Goal: Transaction & Acquisition: Purchase product/service

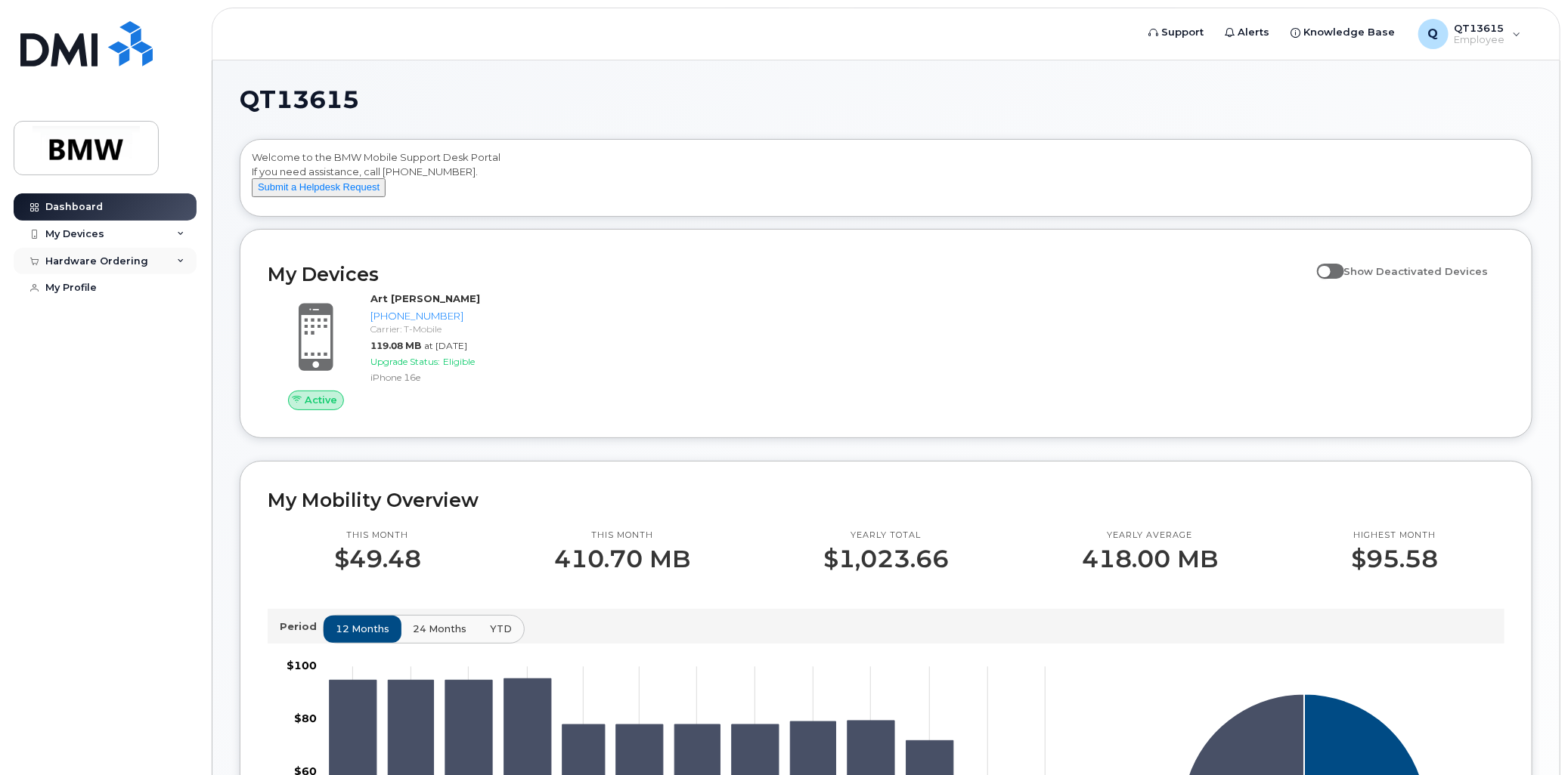
click at [118, 261] on div "Hardware Ordering" at bounding box center [96, 261] width 103 height 12
click at [98, 320] on div "New Order" at bounding box center [80, 317] width 57 height 13
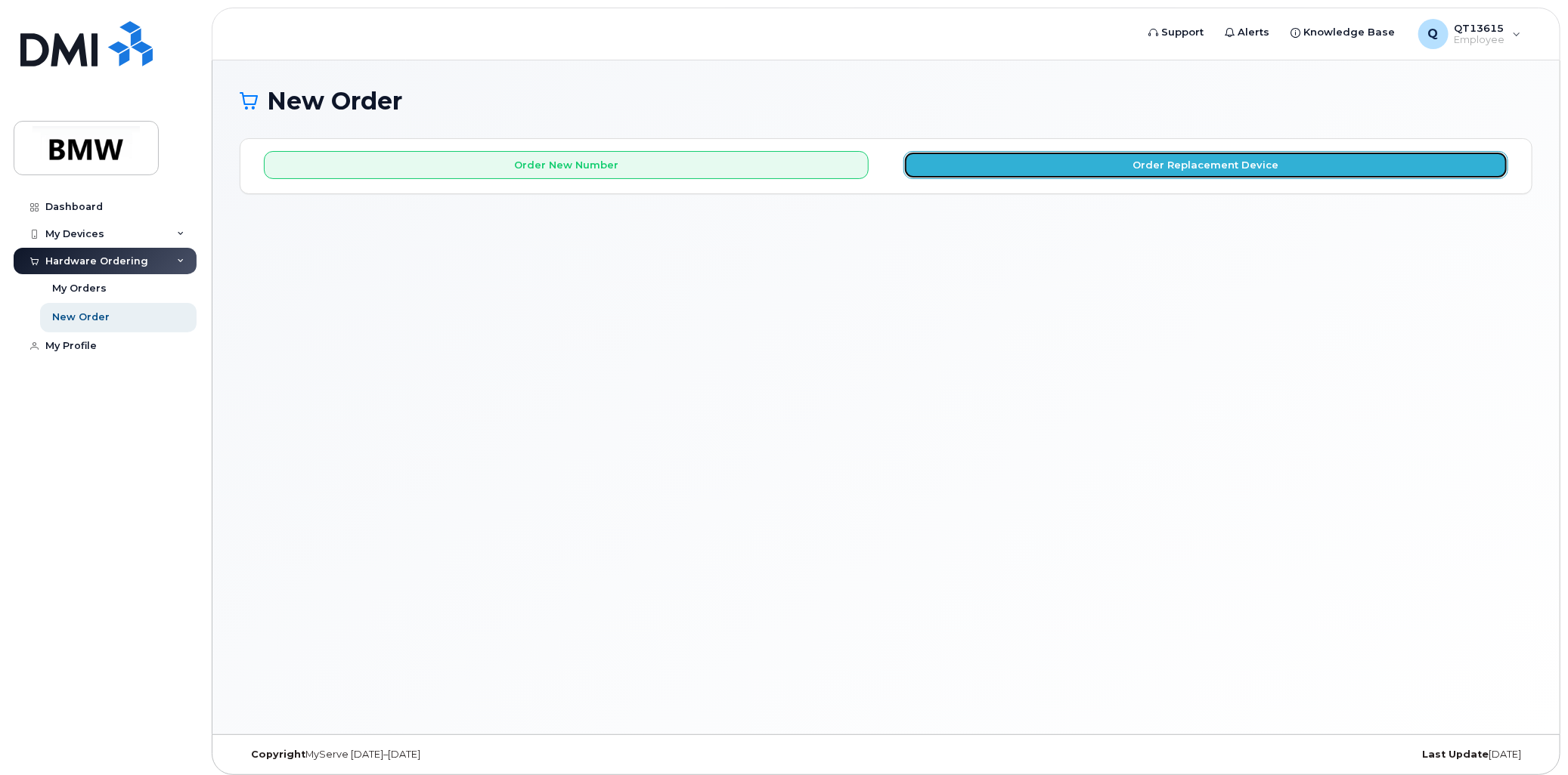
click at [993, 169] on button "Order Replacement Device" at bounding box center [1206, 164] width 605 height 28
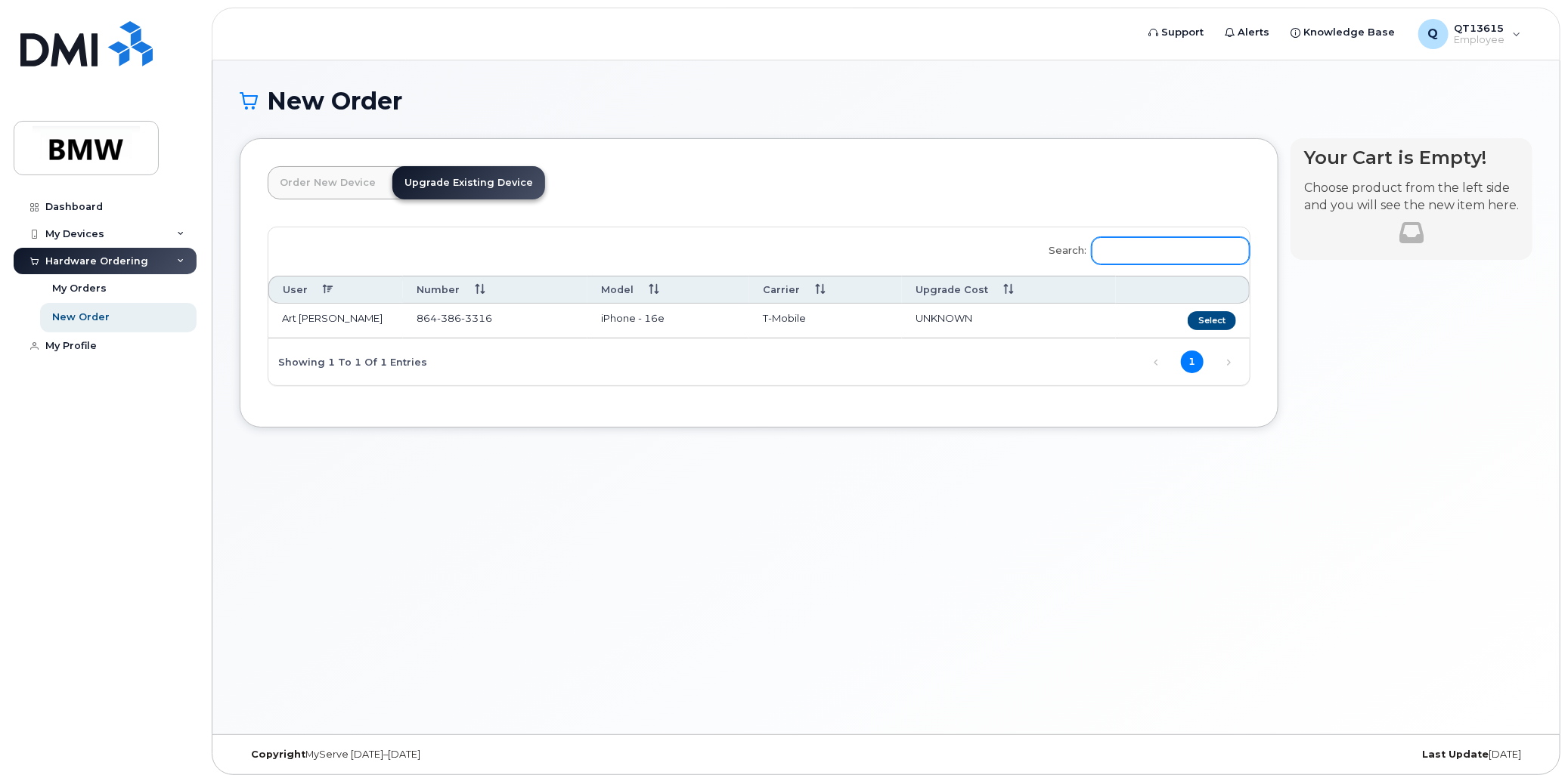
click at [1130, 253] on input "Search:" at bounding box center [1170, 251] width 158 height 28
drag, startPoint x: 1159, startPoint y: 248, endPoint x: 1082, endPoint y: 250, distance: 77.0
click at [1082, 250] on label "Search: [PERSON_NAME]" at bounding box center [1144, 248] width 210 height 42
type input "[PERSON_NAME]"
click at [1228, 366] on link "Next" at bounding box center [1227, 362] width 22 height 22
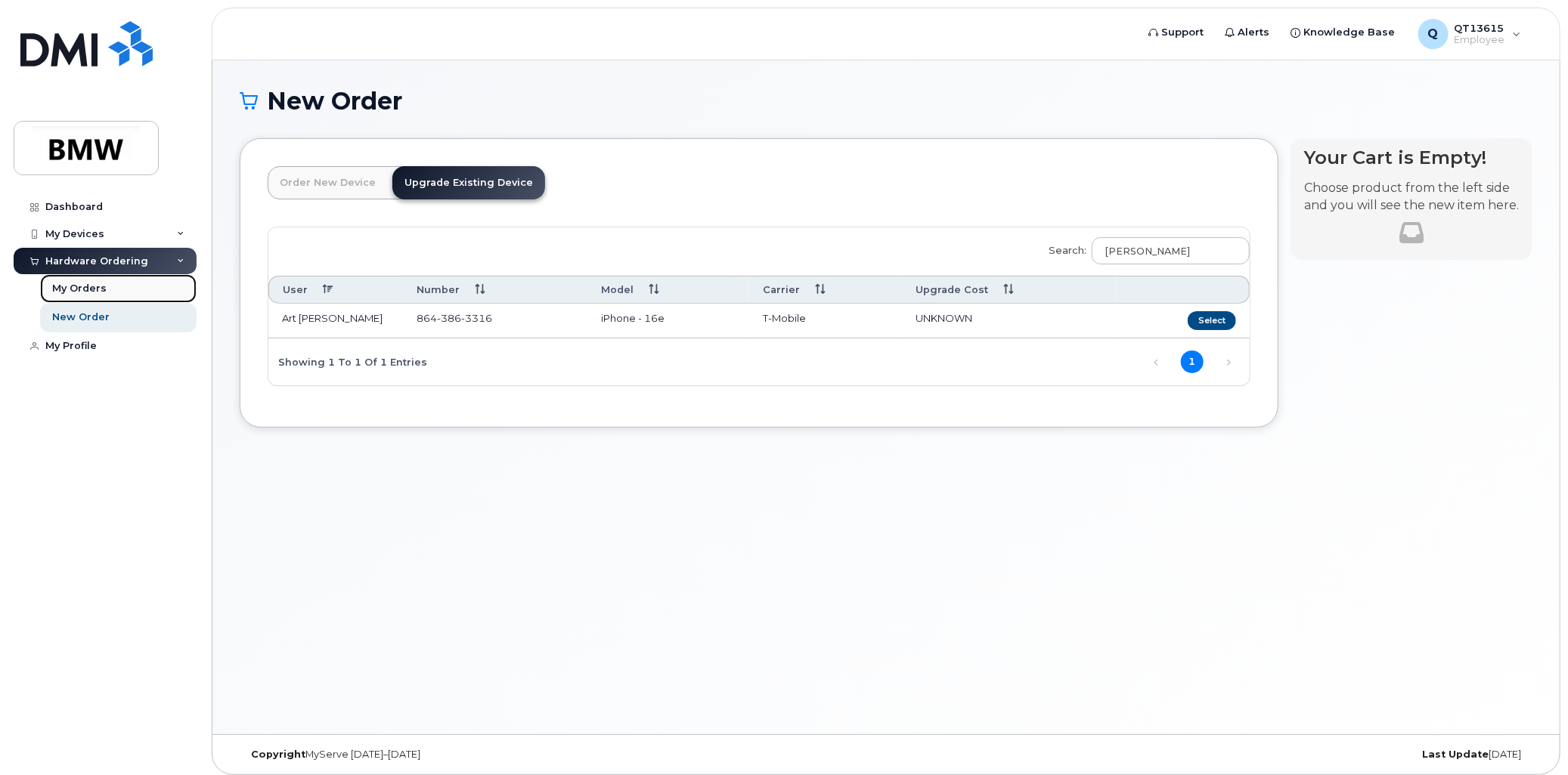
click at [83, 292] on div "My Orders" at bounding box center [78, 288] width 54 height 13
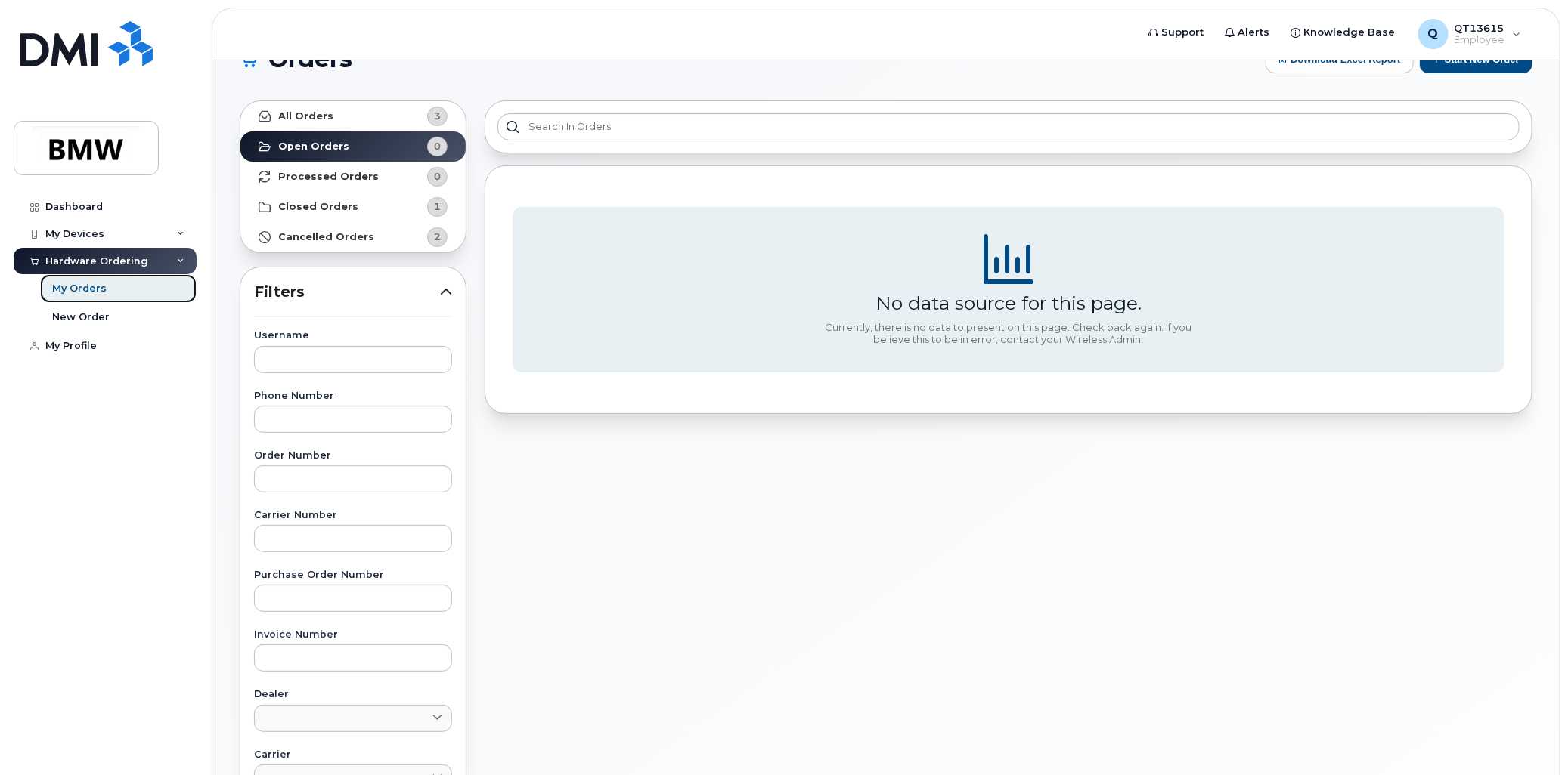
scroll to position [38, 0]
